Goal: Find specific page/section: Find specific page/section

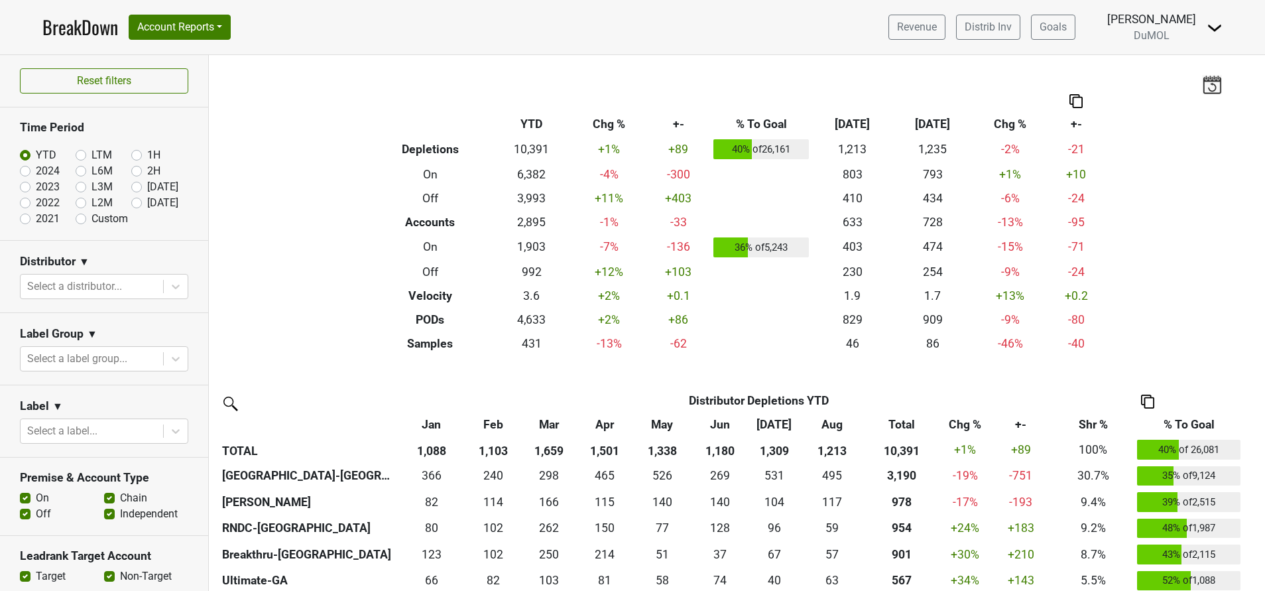
scroll to position [696, 0]
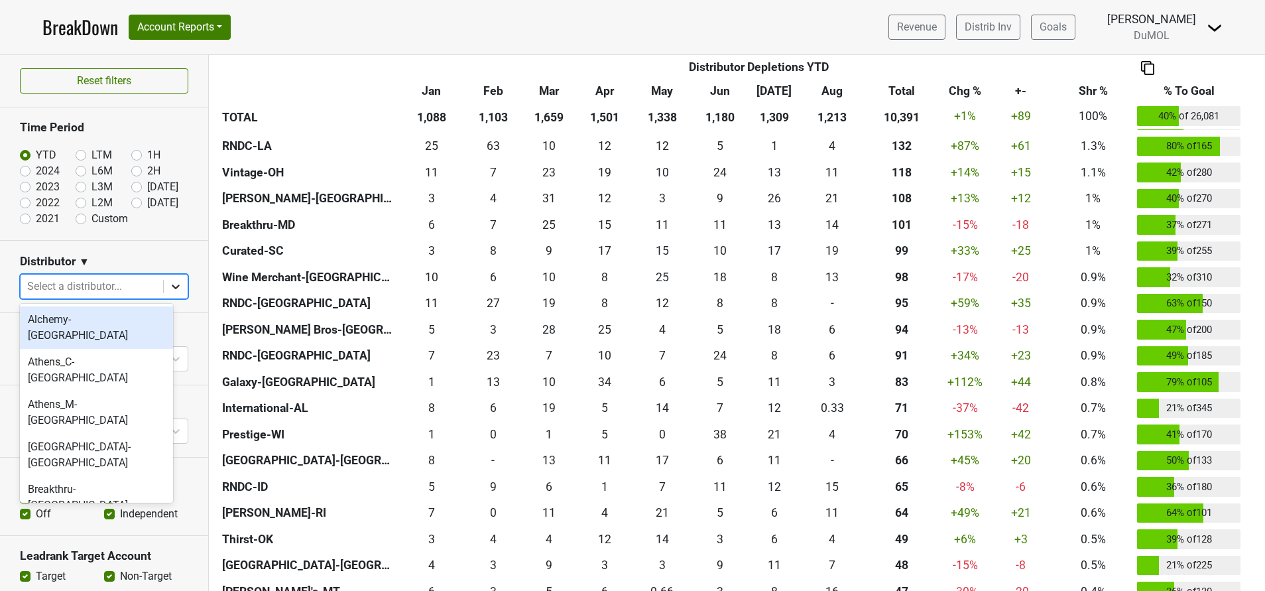
click at [169, 284] on icon at bounding box center [175, 286] width 13 height 13
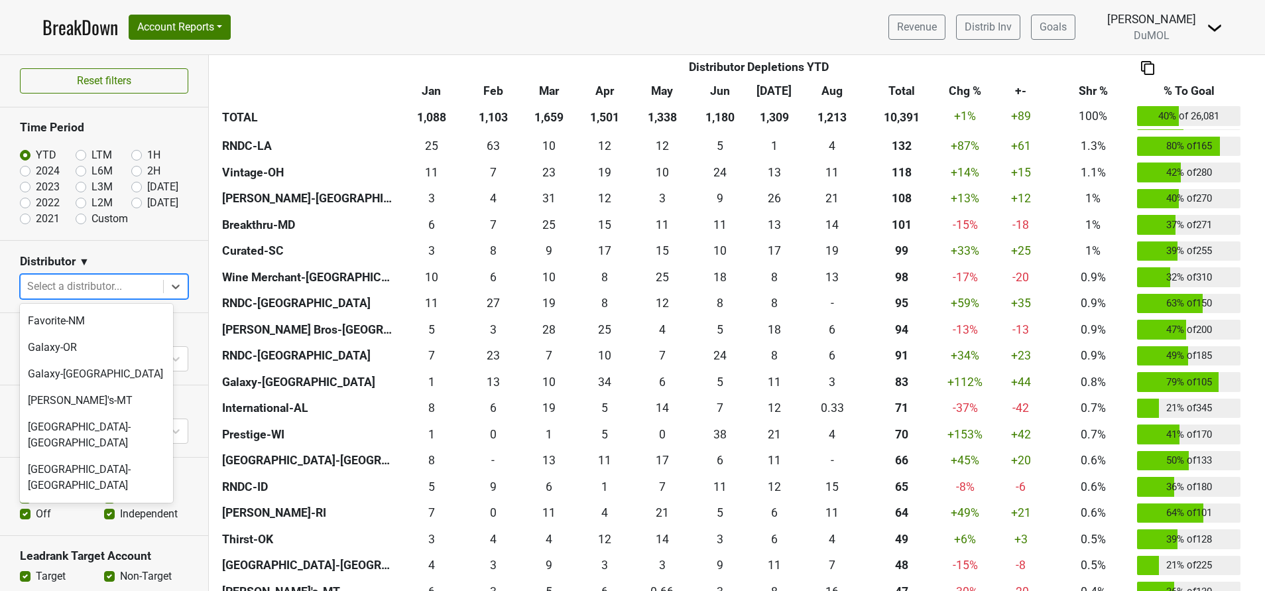
scroll to position [484, 0]
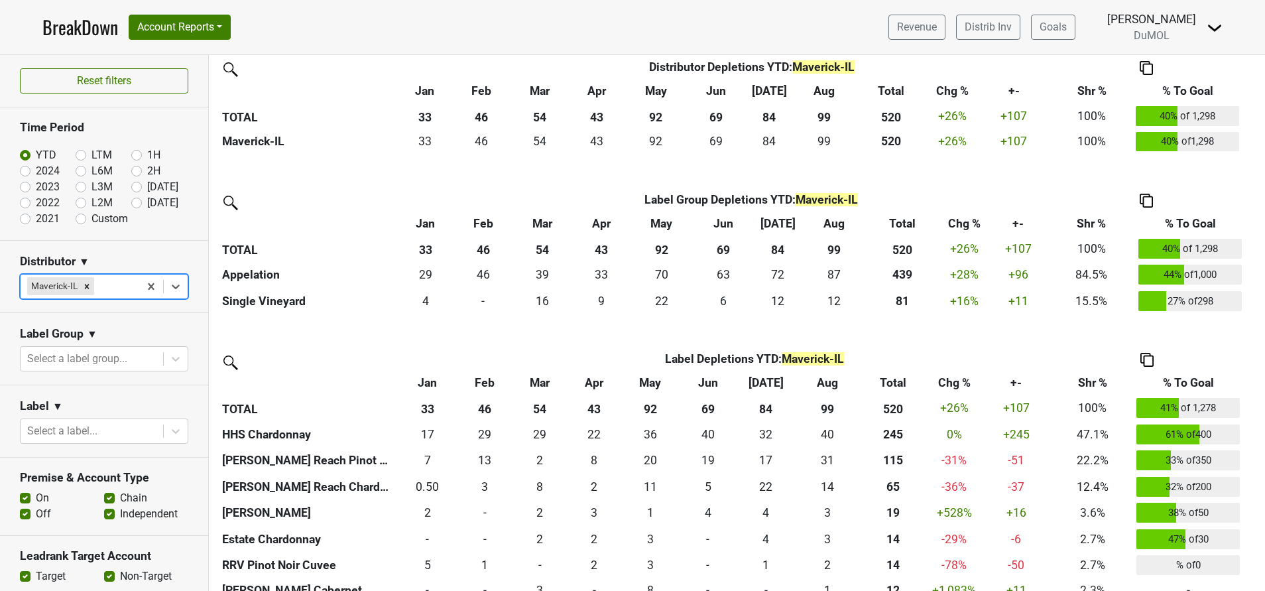
scroll to position [0, 0]
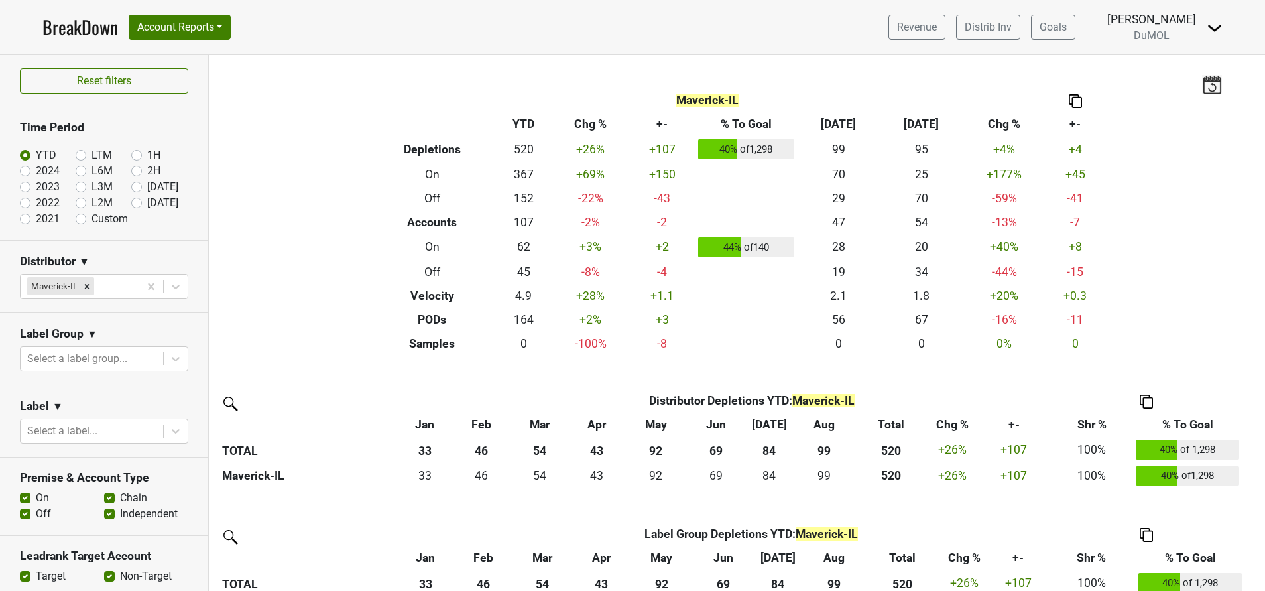
click at [1216, 31] on img at bounding box center [1214, 28] width 16 height 16
click at [1164, 71] on link "Open Leadrank" at bounding box center [1169, 74] width 105 height 21
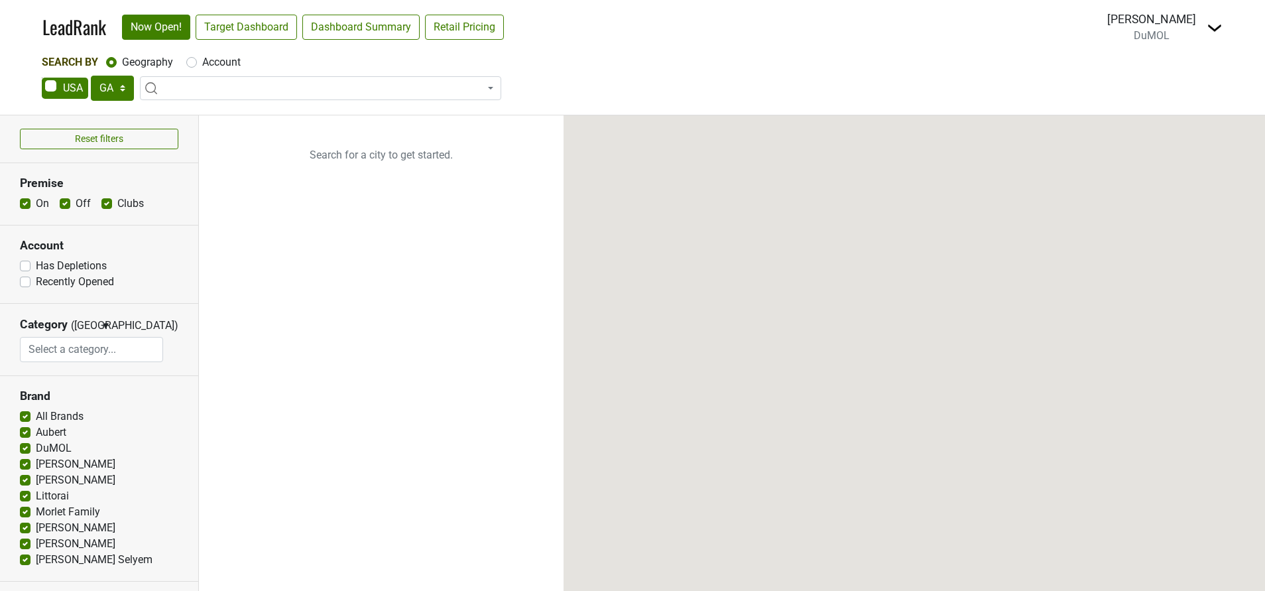
select select "GA"
select select
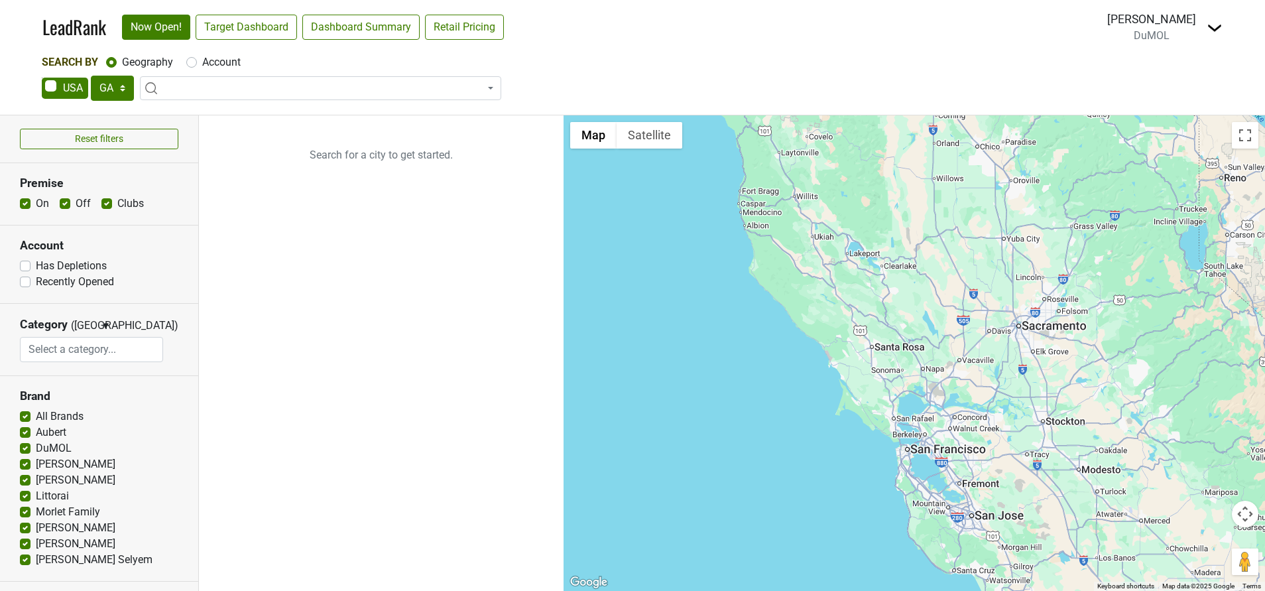
click at [202, 64] on label "Account" at bounding box center [221, 62] width 38 height 16
click at [192, 64] on input "Account" at bounding box center [191, 60] width 11 height 13
radio input "true"
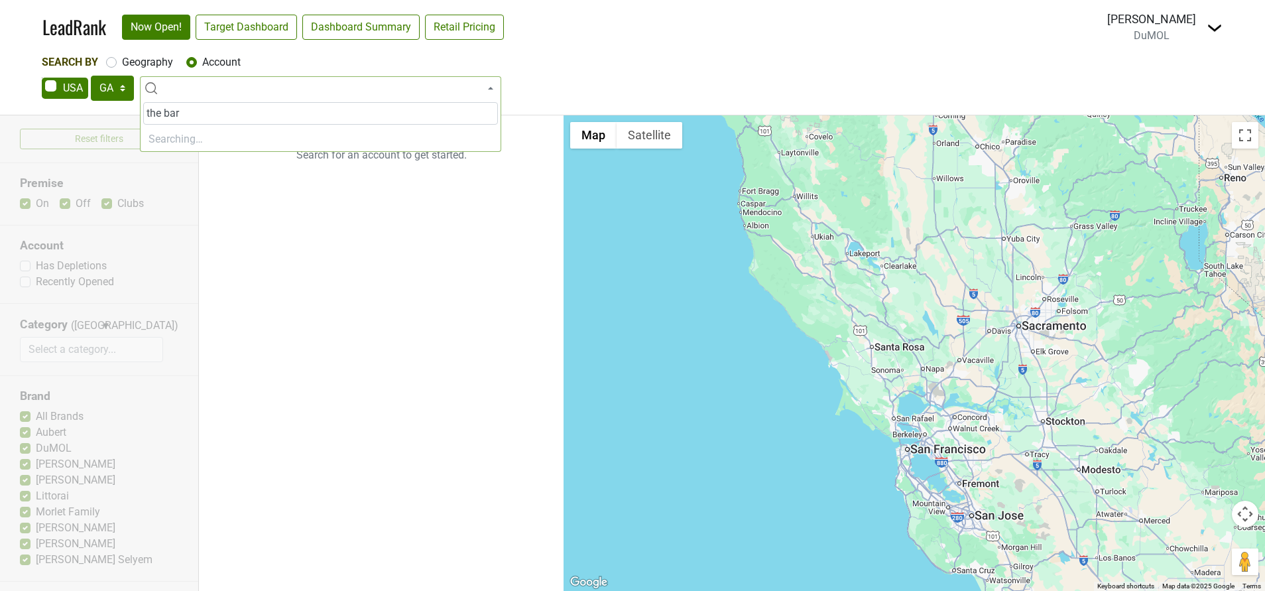
type input "the barn"
select select "325162"
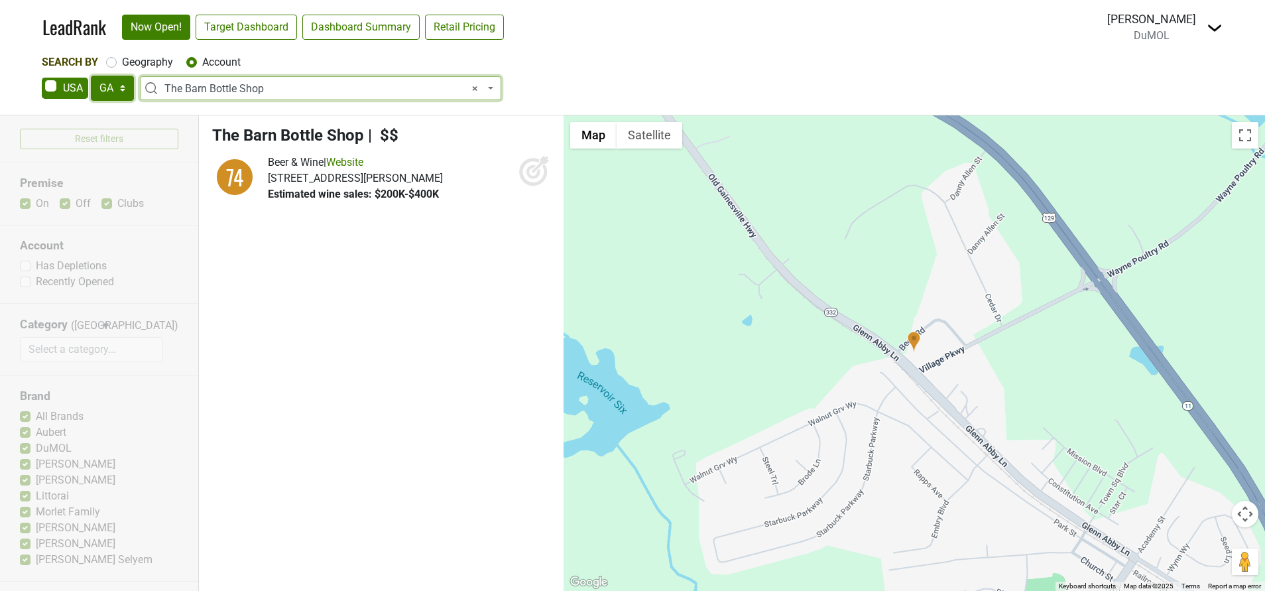
click at [117, 84] on select "AK AL AR AZ CA CO CT DC DE FL GA HI IA ID IL IN KS KY LA MA MD ME MI MN MO MS M…" at bounding box center [112, 88] width 43 height 25
select select "IL"
click at [91, 76] on select "AK AL AR AZ CA CO CT DC DE FL GA HI IA ID IL IN KS KY LA MA MD ME MI MN MO MS M…" at bounding box center [112, 88] width 43 height 25
select select
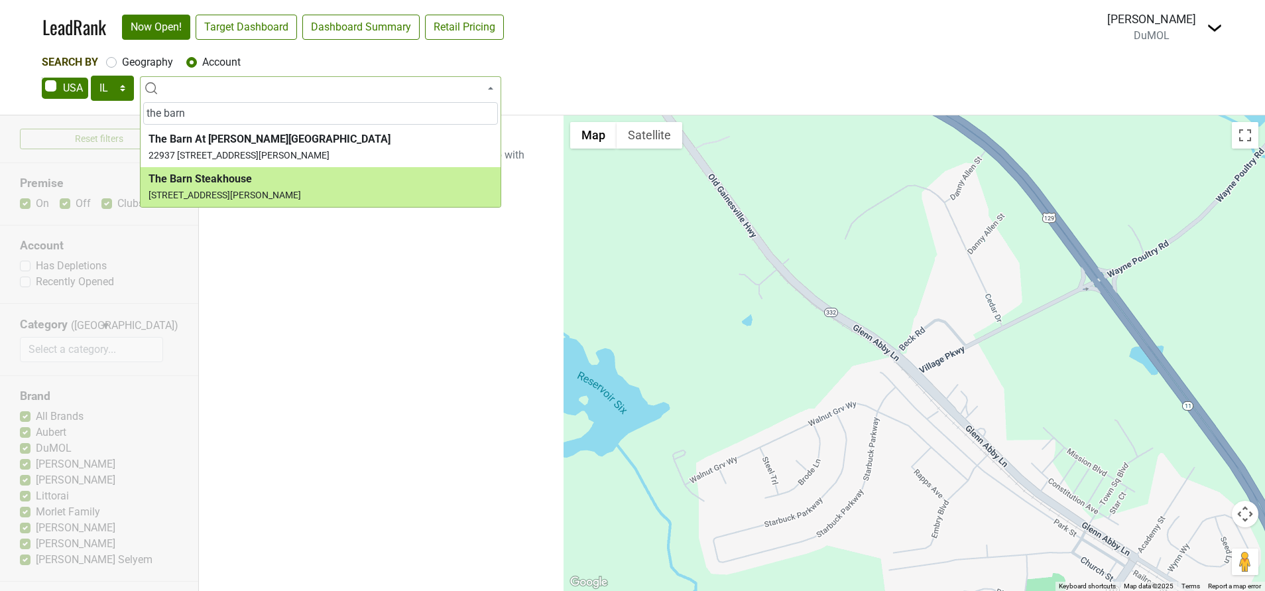
type input "the barn"
select select "258792"
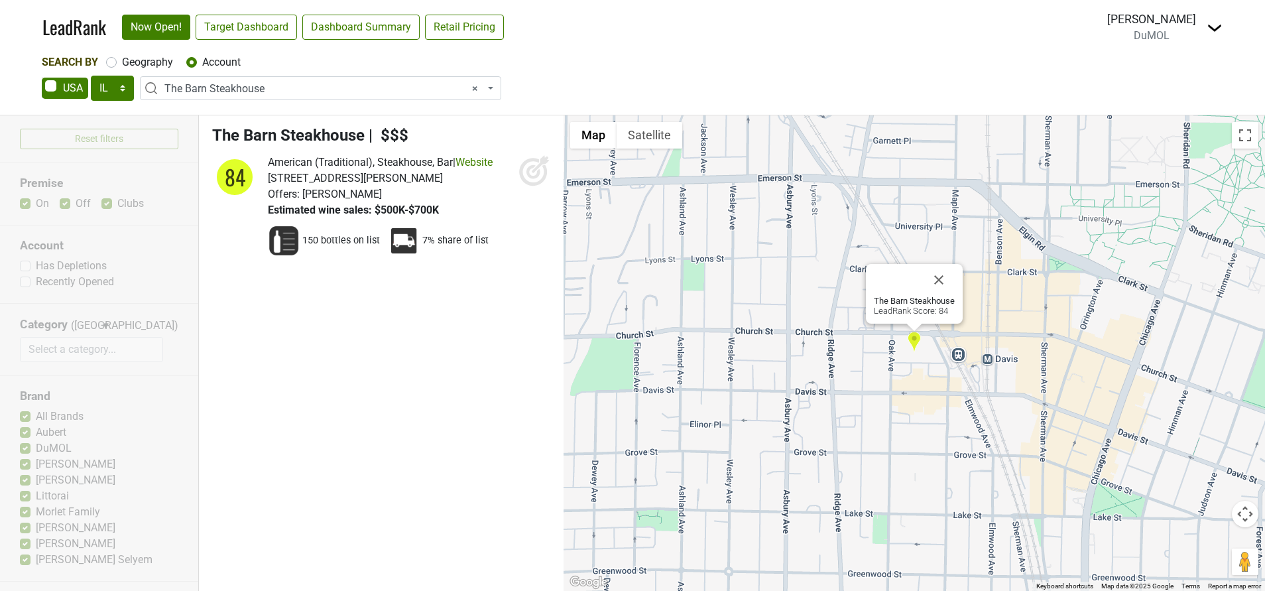
click at [528, 178] on icon at bounding box center [534, 170] width 32 height 32
select select
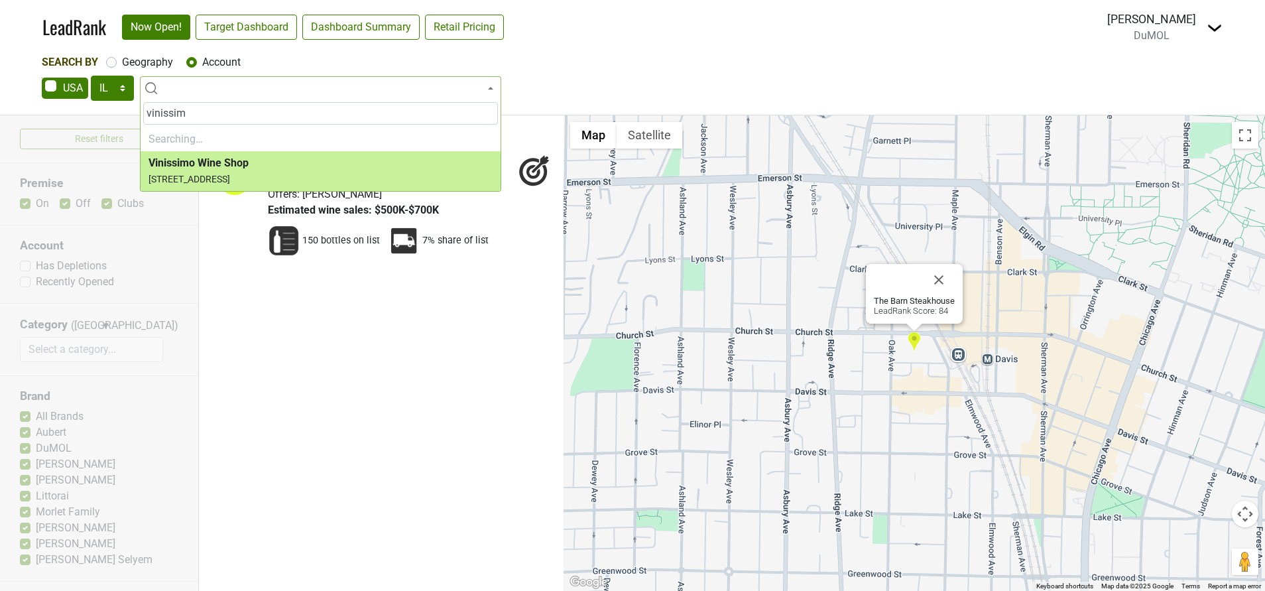
type input "vinissimo"
select select "123607830"
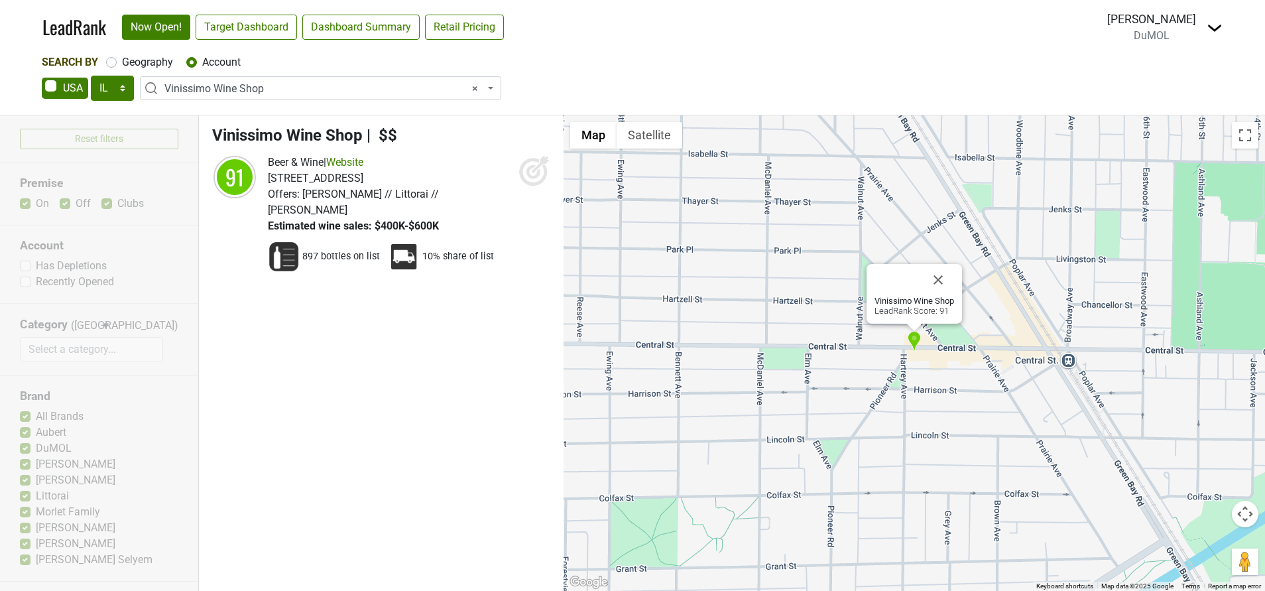
select select
type input "c"
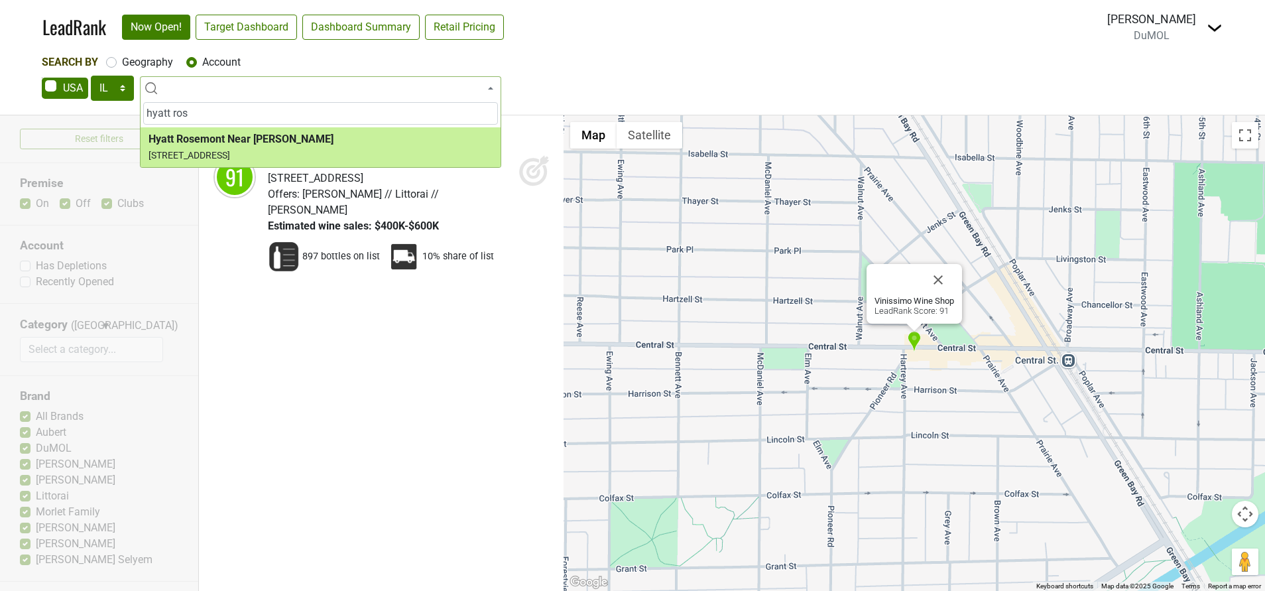
type input "hyatt ros"
select select "269967"
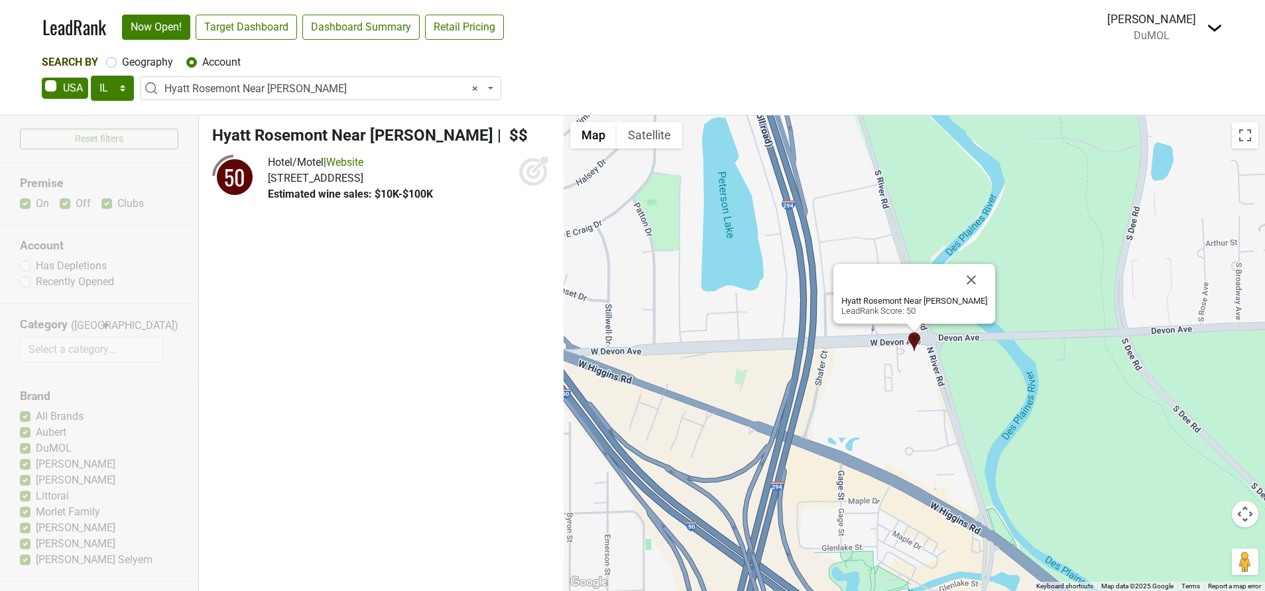
select select
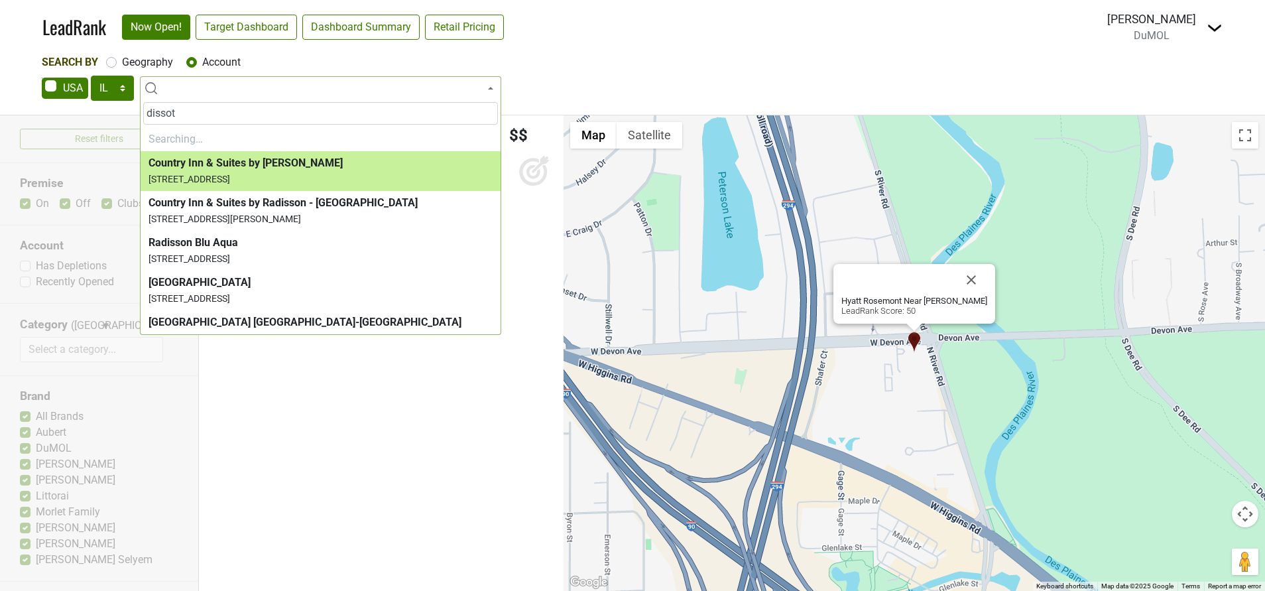
type input "dissoto"
select select "264330"
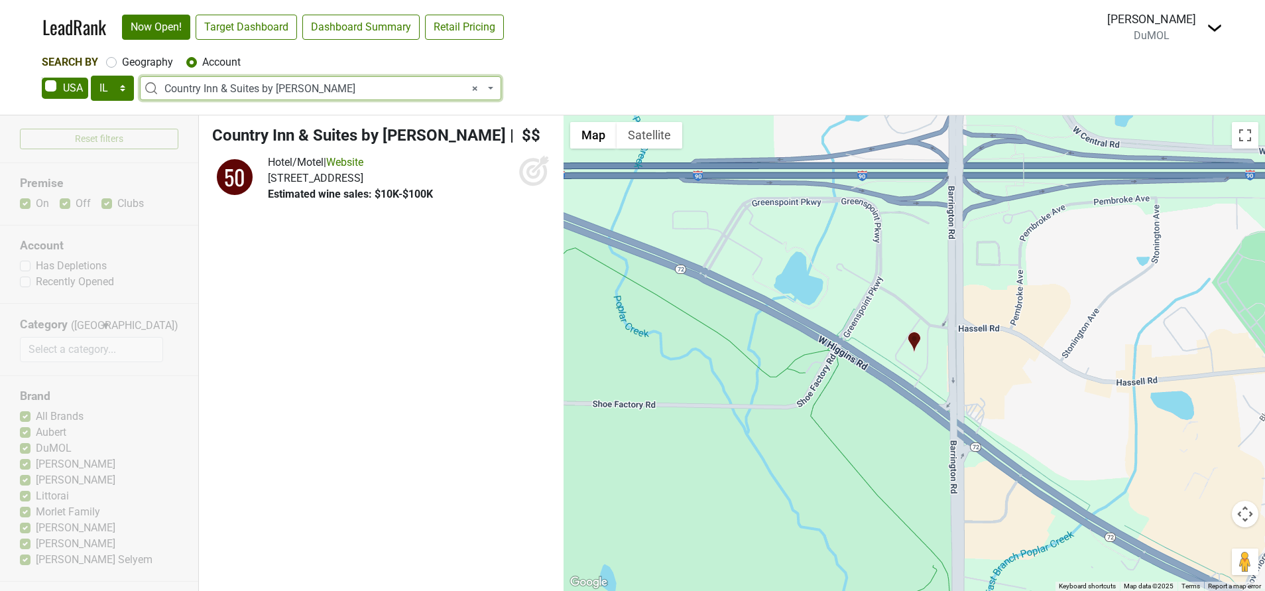
click at [469, 93] on span "× Country Inn & Suites by Radisson" at bounding box center [324, 89] width 320 height 16
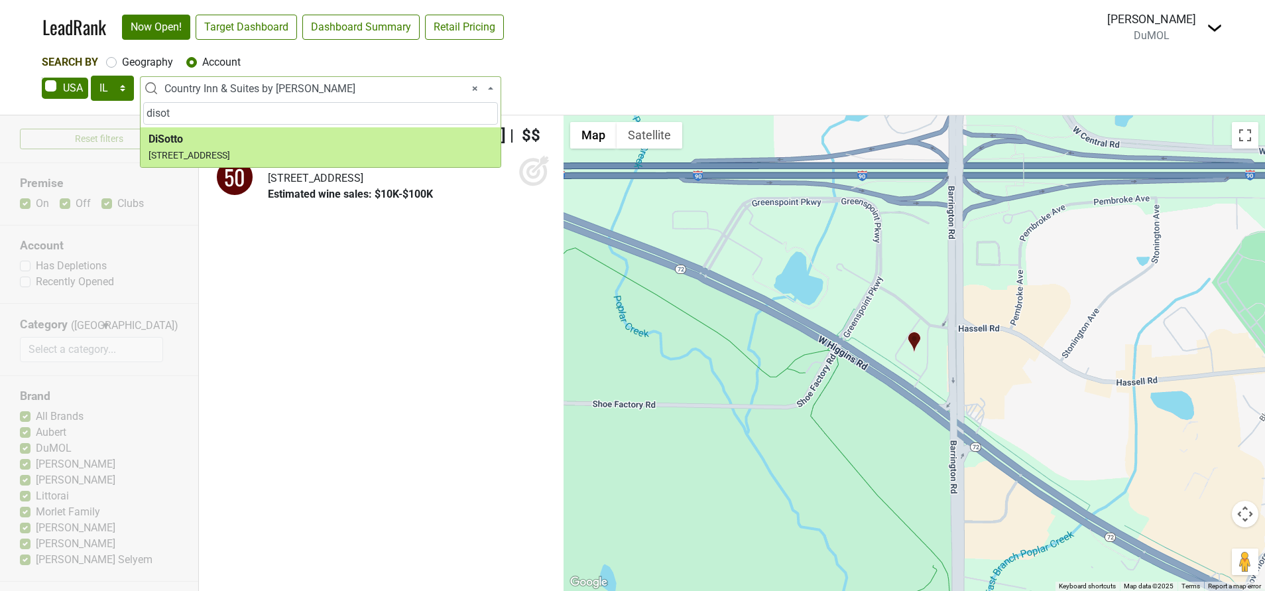
type input "disot"
select select "266029"
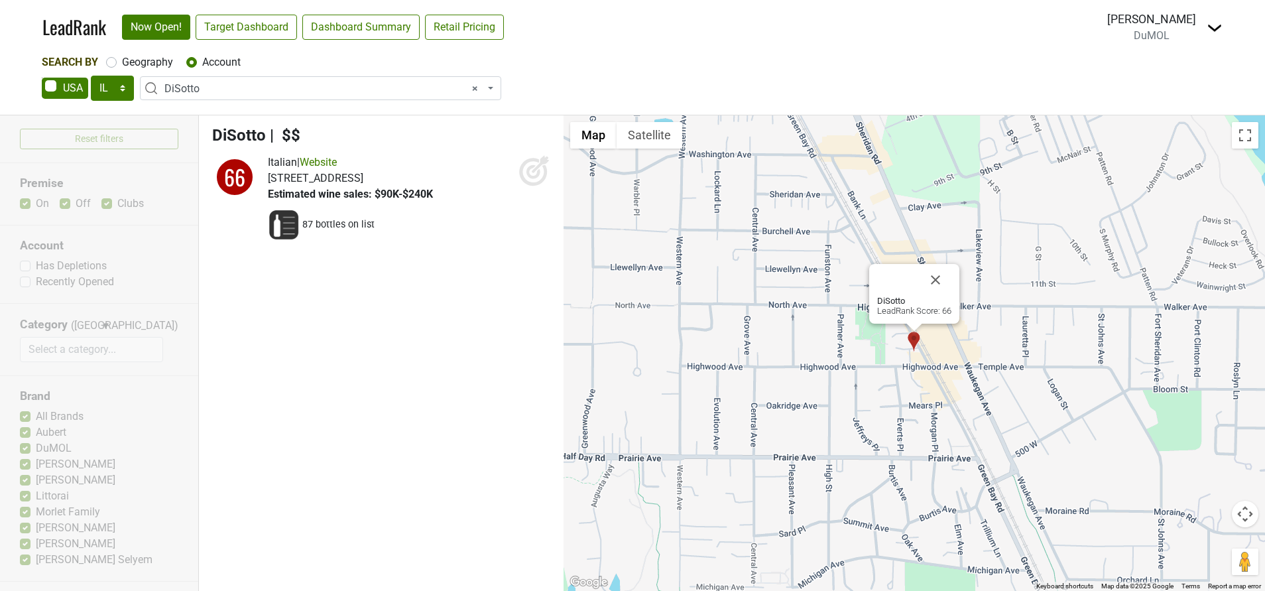
select select
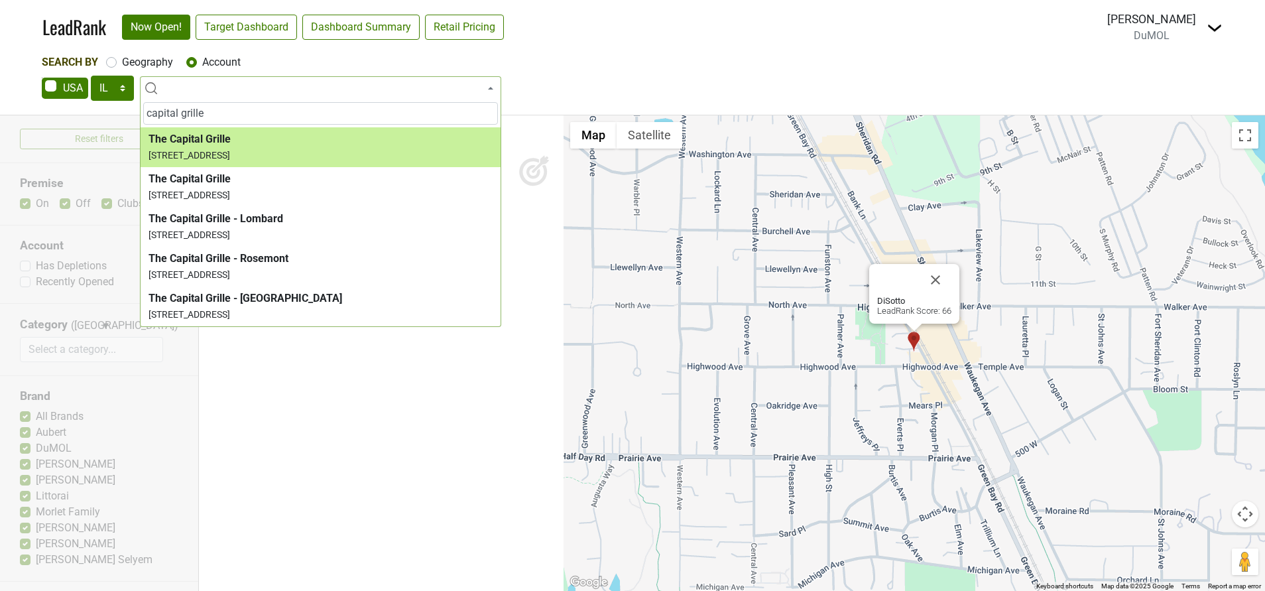
type input "capital grille"
select select "123950600"
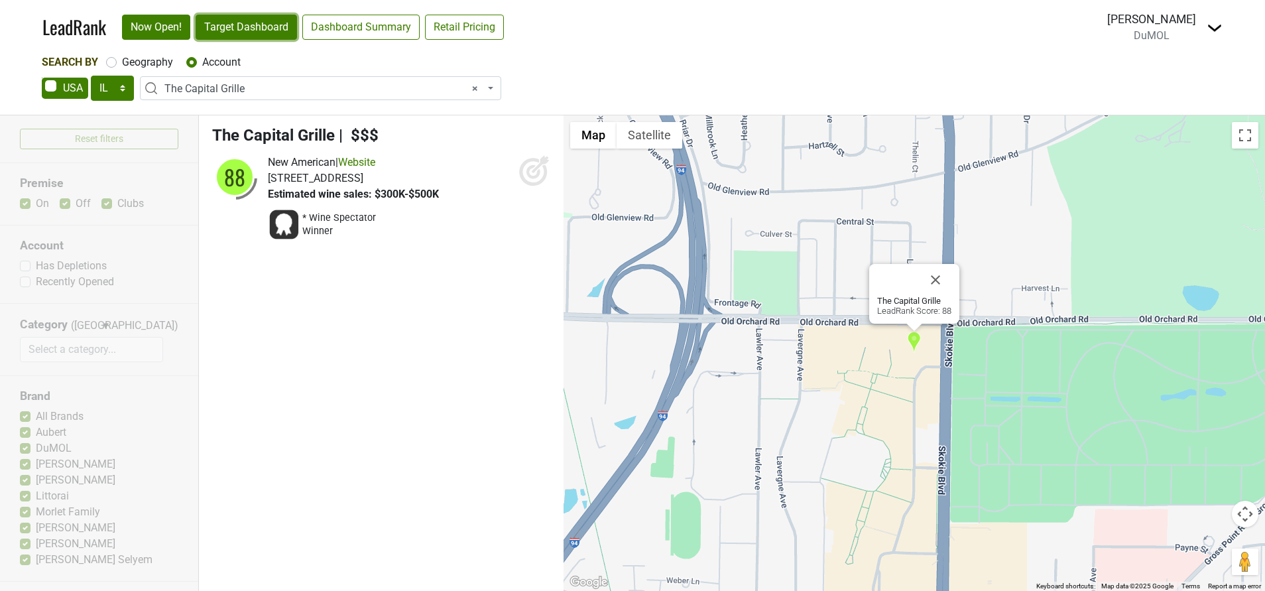
click at [256, 21] on link "Target Dashboard" at bounding box center [246, 27] width 101 height 25
select select
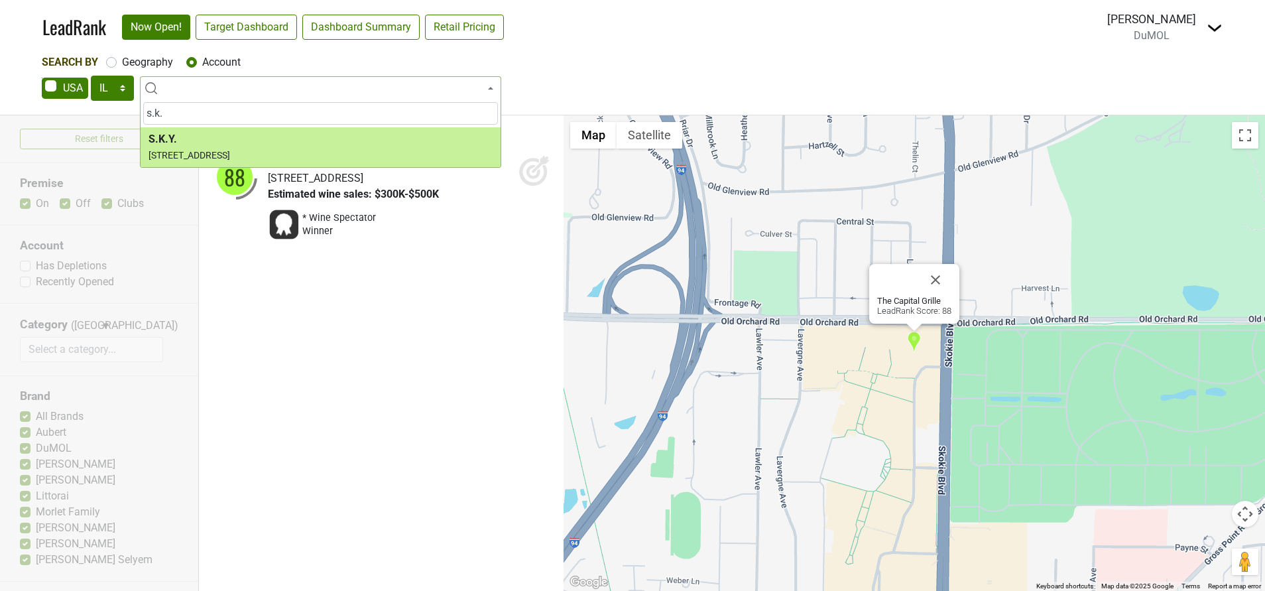
type input "s.k."
select select "260351"
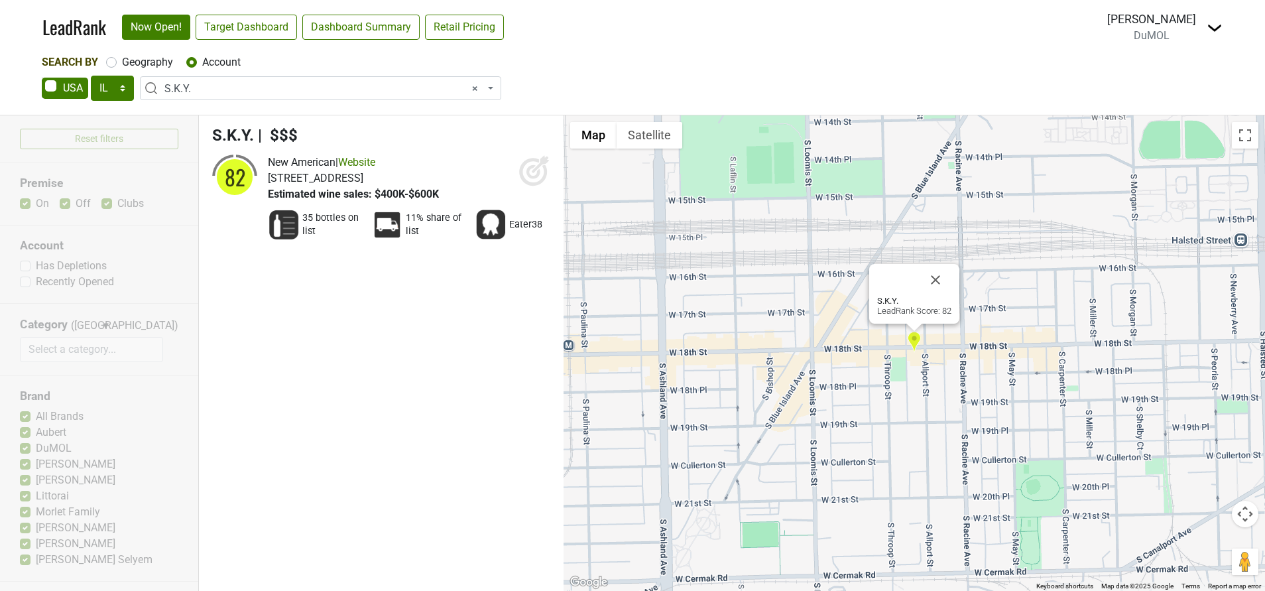
click at [543, 164] on icon at bounding box center [540, 164] width 17 height 17
click at [279, 30] on link "Target Dashboard" at bounding box center [246, 27] width 101 height 25
select select
type input "s"
type input "a"
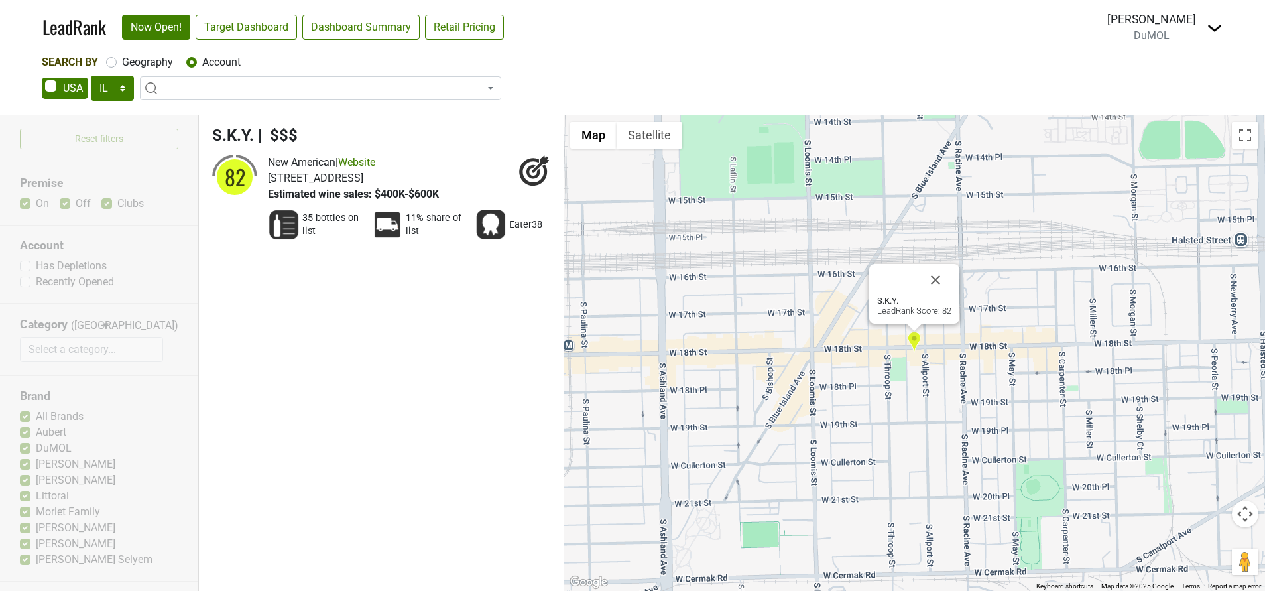
click at [386, 62] on div "Search By Geography Account" at bounding box center [632, 62] width 1181 height 16
click at [361, 92] on span at bounding box center [320, 88] width 361 height 24
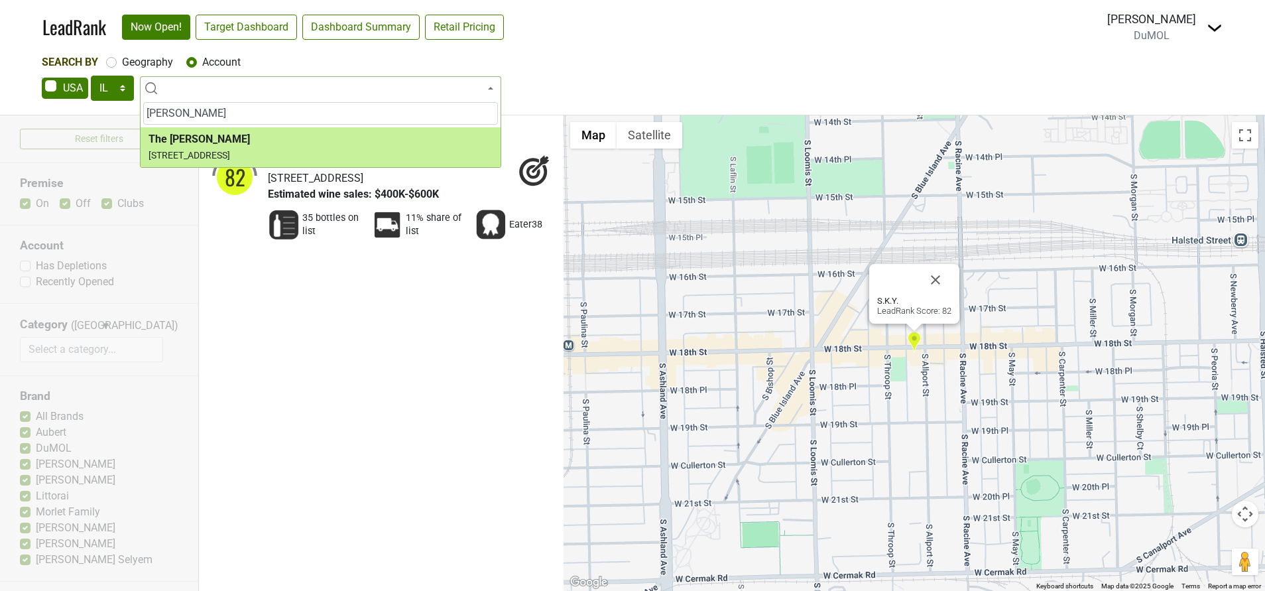
type input "alston"
select select "124464639"
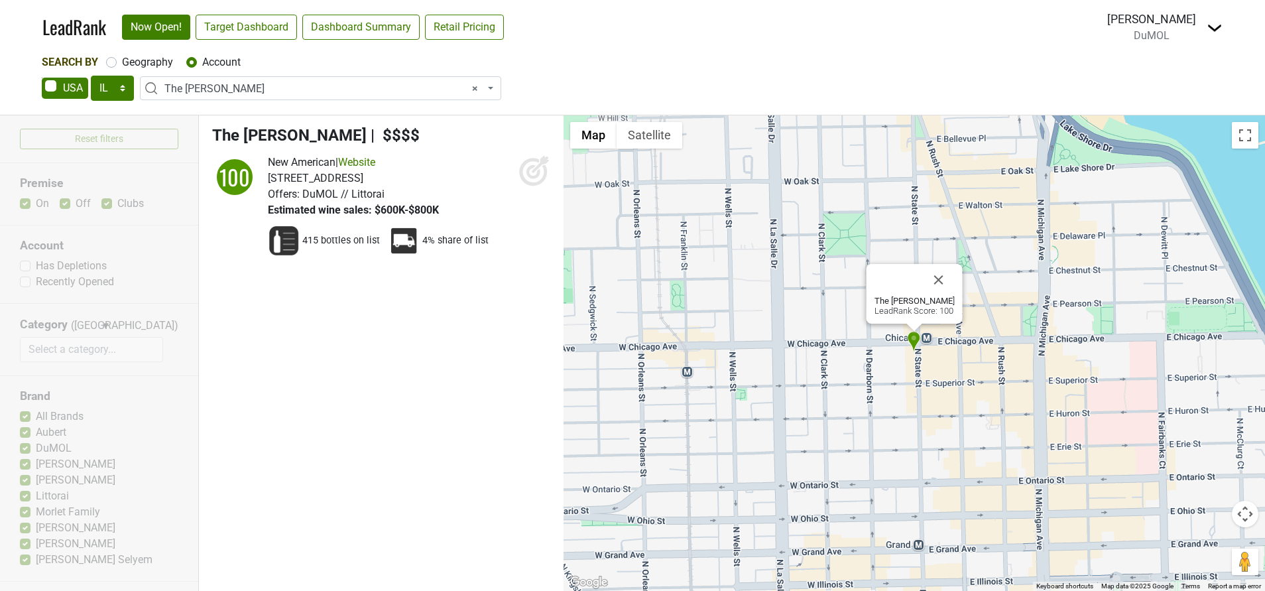
click at [527, 170] on icon at bounding box center [533, 172] width 14 height 14
click at [276, 28] on link "Target Dashboard" at bounding box center [246, 27] width 101 height 25
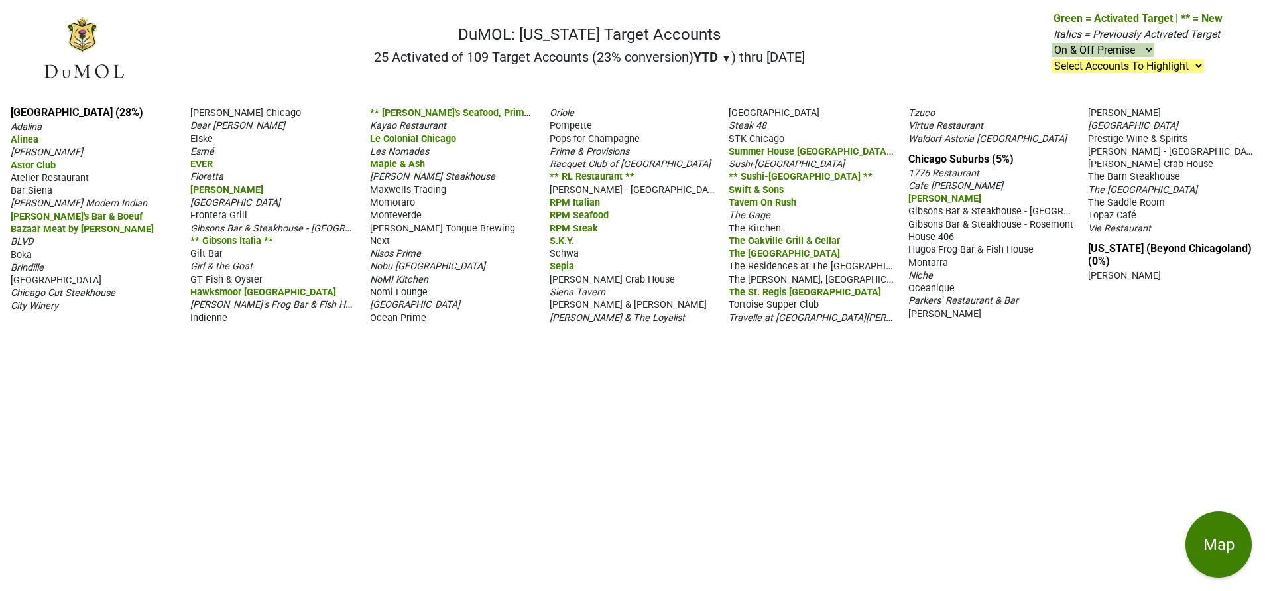
click at [280, 198] on span "Four Seasons Hotel Chicago" at bounding box center [235, 202] width 90 height 11
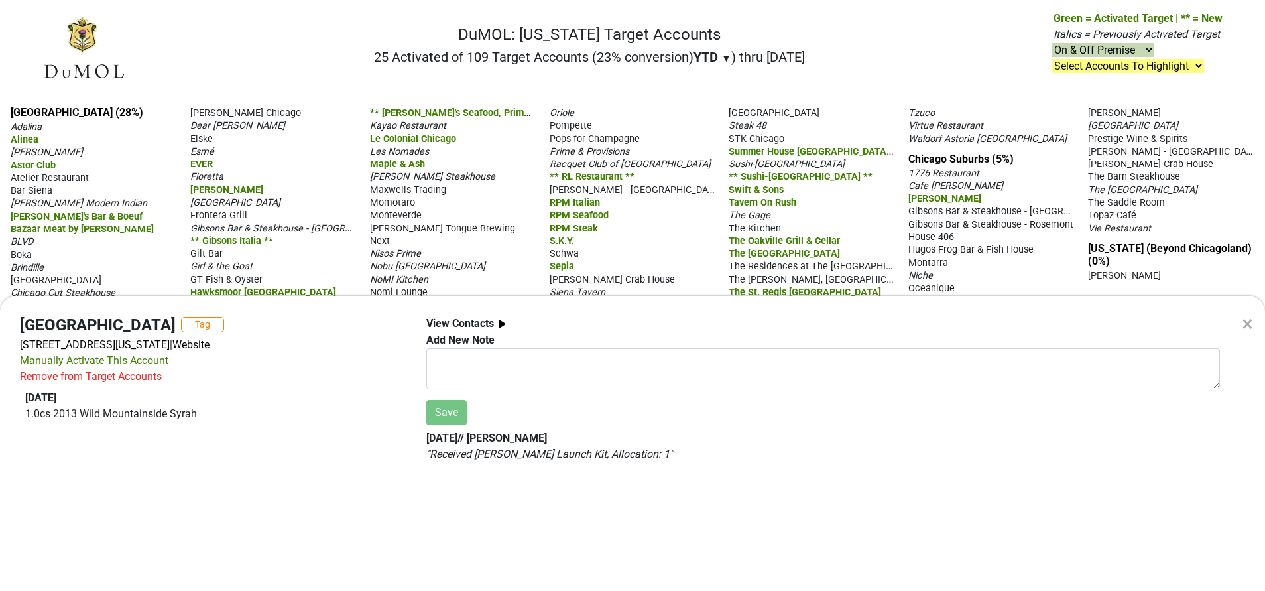
click at [338, 21] on div "× Four Seasons Hotel Chicago Tag 120 E Delaware Pl, Chicago, IL 60611 | Website…" at bounding box center [632, 295] width 1265 height 591
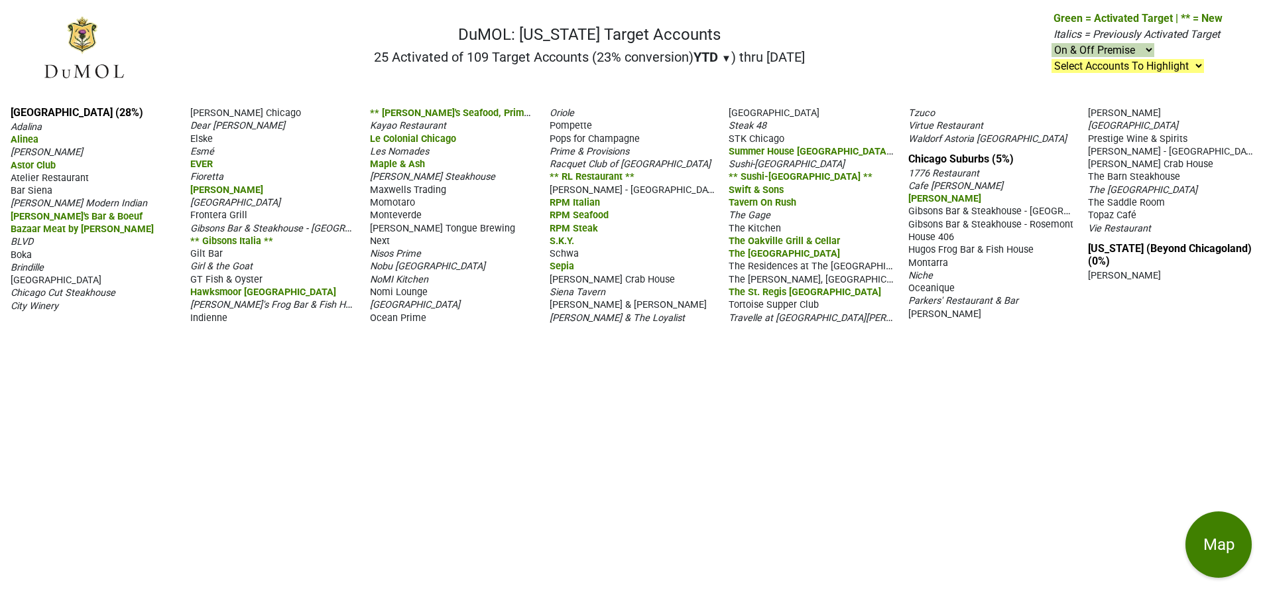
click at [766, 272] on span "The Residences at The St. Regis Chicago" at bounding box center [824, 265] width 193 height 13
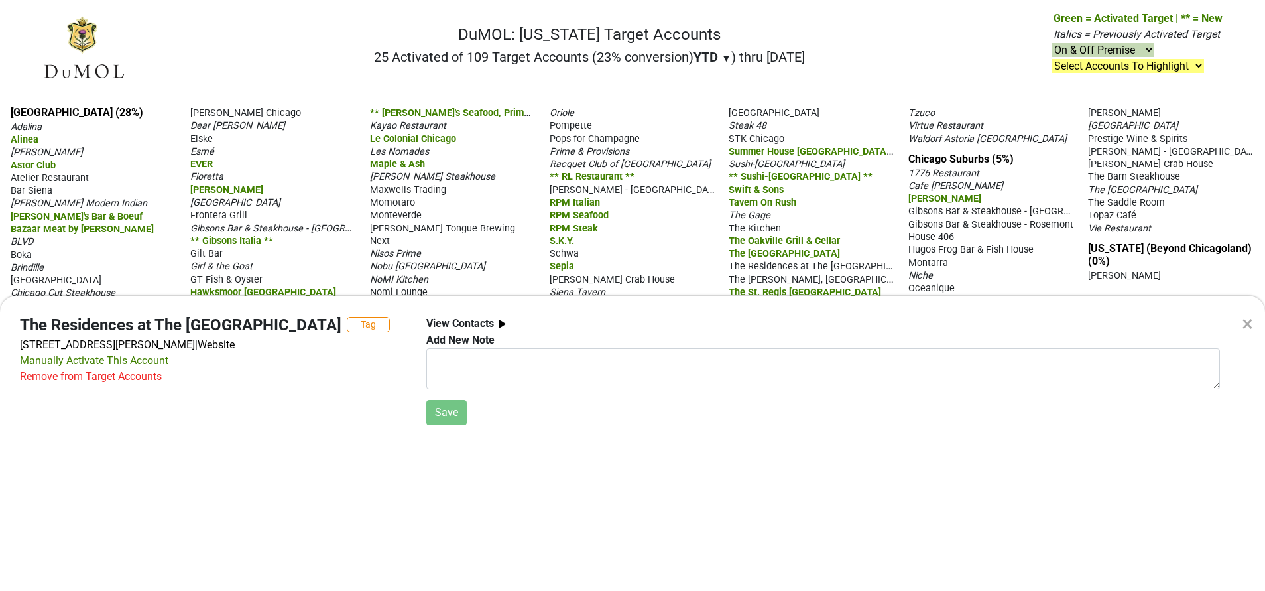
click at [1253, 319] on div "×" at bounding box center [1246, 324] width 35 height 56
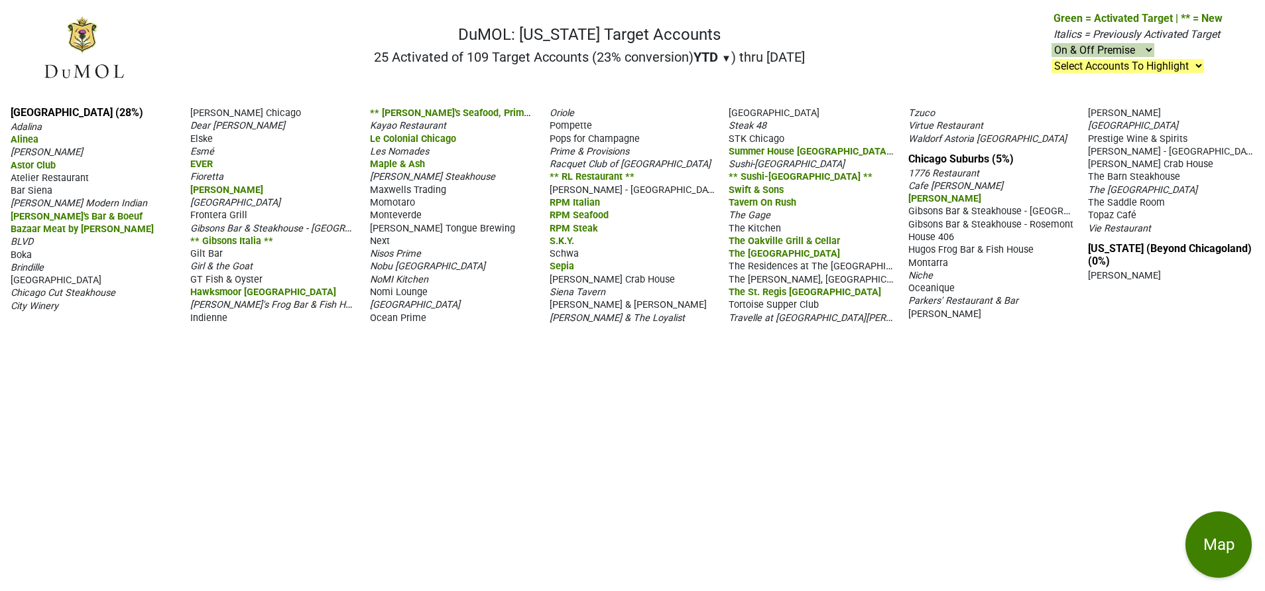
click at [815, 131] on div "Steak 48" at bounding box center [811, 125] width 166 height 13
click at [32, 192] on span "Bar Siena" at bounding box center [32, 190] width 42 height 11
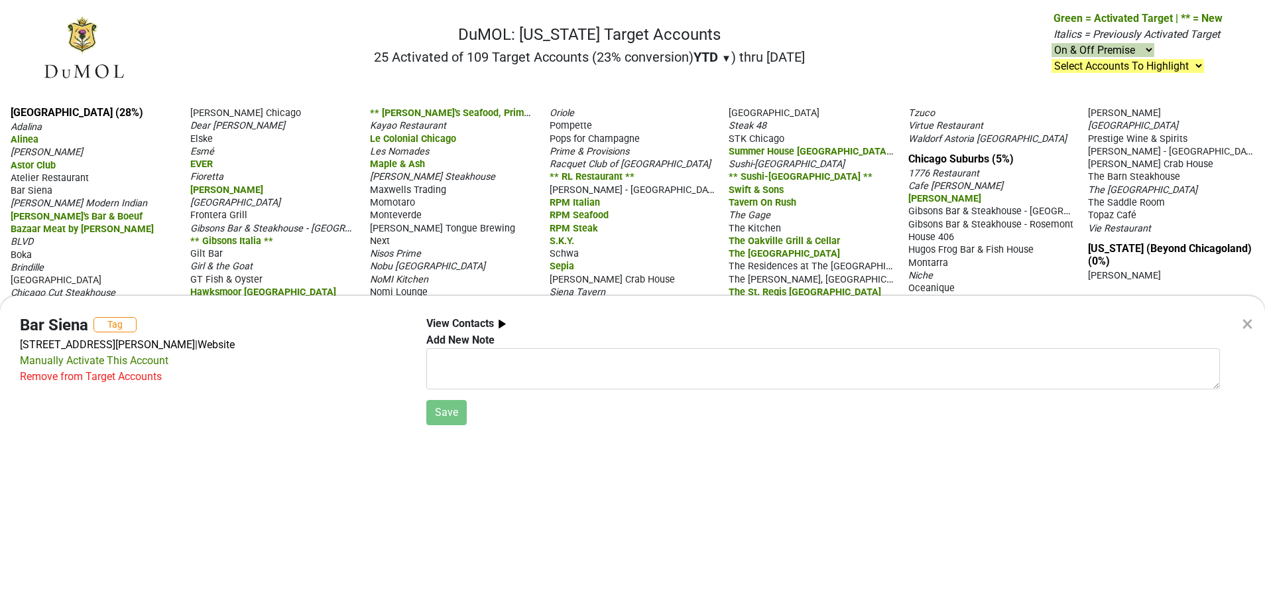
click at [146, 376] on div "Remove from Target Accounts" at bounding box center [91, 377] width 142 height 16
